Goal: Check status: Check status

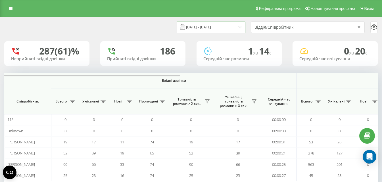
click at [213, 26] on input "[DATE] - [DATE]" at bounding box center [211, 27] width 69 height 11
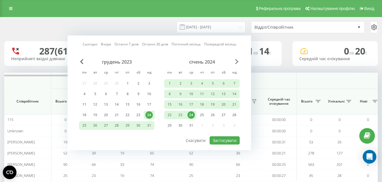
click at [236, 62] on span "Next Month" at bounding box center [236, 61] width 3 height 5
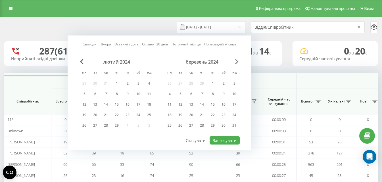
click at [236, 62] on span "Next Month" at bounding box center [236, 61] width 3 height 5
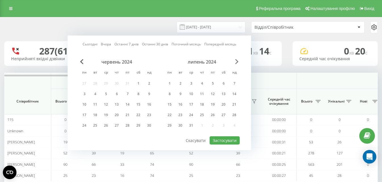
click at [236, 62] on span "Next Month" at bounding box center [236, 61] width 3 height 5
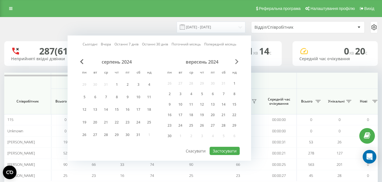
click at [236, 62] on span "Next Month" at bounding box center [236, 61] width 3 height 5
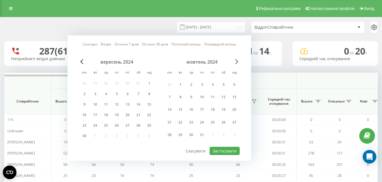
click at [236, 62] on span "Next Month" at bounding box center [236, 61] width 3 height 5
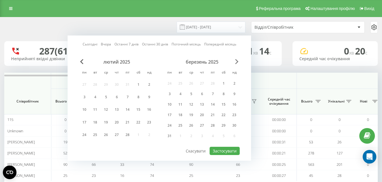
click at [236, 62] on span "Next Month" at bounding box center [236, 61] width 3 height 5
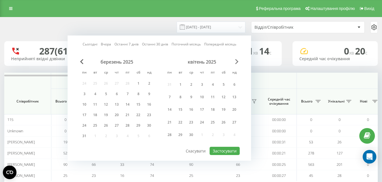
click at [236, 62] on span "Next Month" at bounding box center [236, 61] width 3 height 5
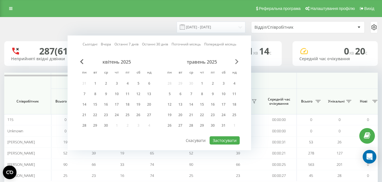
click at [236, 62] on span "Next Month" at bounding box center [236, 61] width 3 height 5
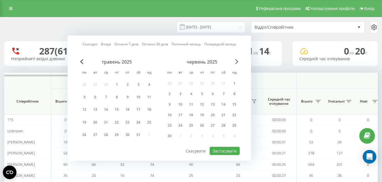
click at [236, 62] on span "Next Month" at bounding box center [236, 61] width 3 height 5
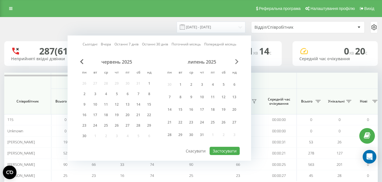
click at [236, 62] on span "Next Month" at bounding box center [236, 61] width 3 height 5
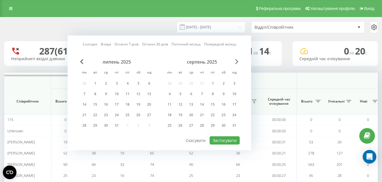
click at [236, 62] on span "Next Month" at bounding box center [236, 61] width 3 height 5
drag, startPoint x: 116, startPoint y: 113, endPoint x: 128, endPoint y: 110, distance: 12.6
click at [117, 113] on div "21" at bounding box center [116, 114] width 7 height 7
click at [225, 142] on button "Застосувати" at bounding box center [225, 141] width 30 height 8
type input "[DATE] - [DATE]"
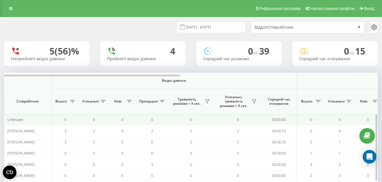
scroll to position [27, 0]
